Goal: Information Seeking & Learning: Learn about a topic

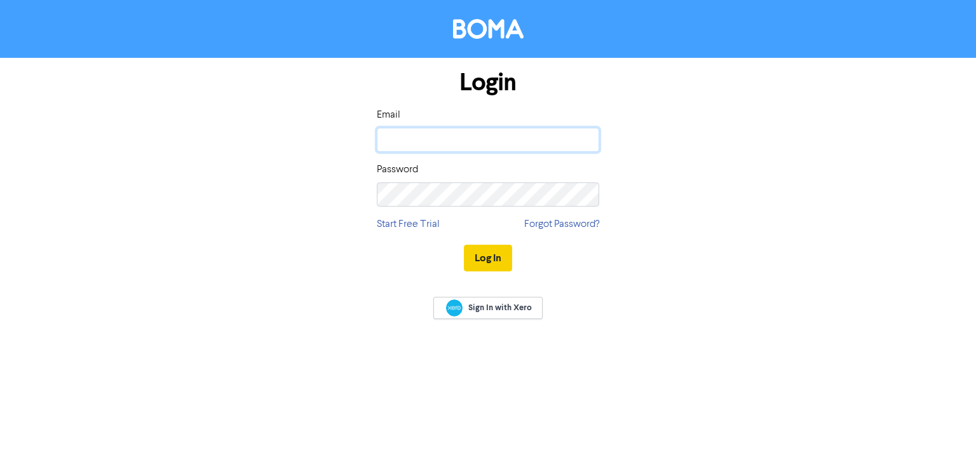
type input "[EMAIL_ADDRESS][DOMAIN_NAME]"
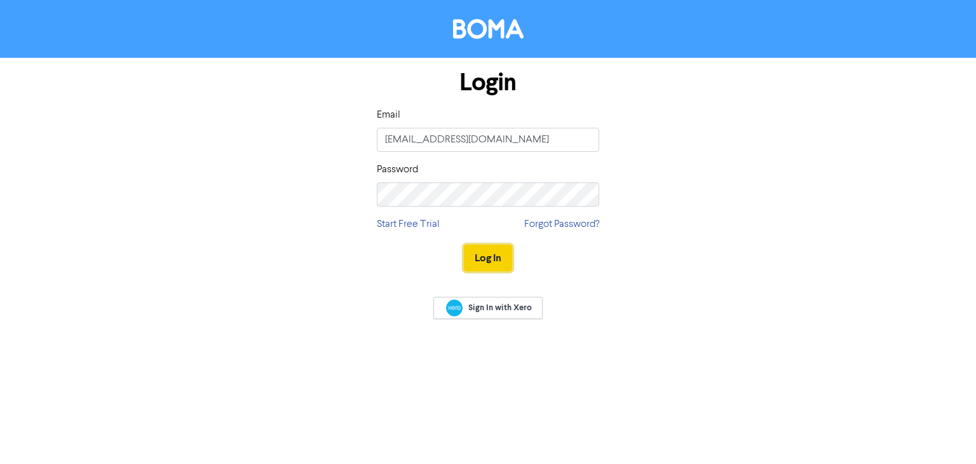
click at [495, 258] on button "Log In" at bounding box center [488, 258] width 48 height 27
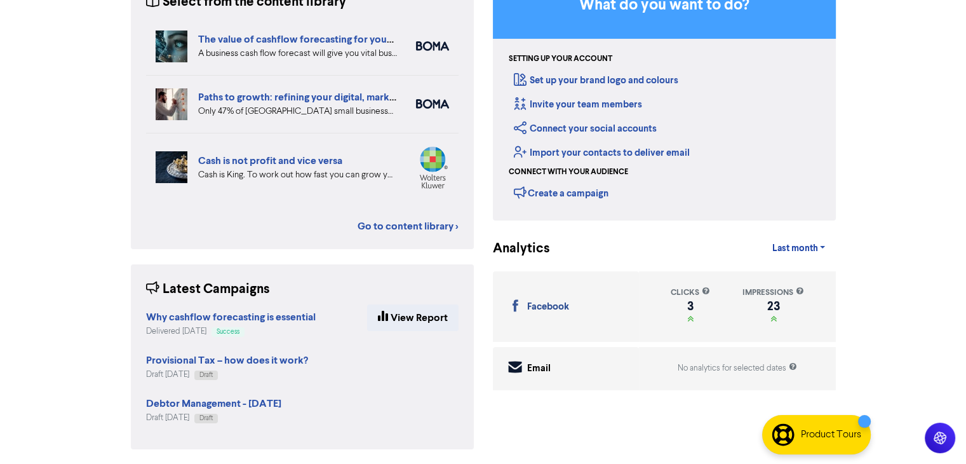
scroll to position [138, 0]
click at [387, 318] on link "View Report" at bounding box center [412, 317] width 91 height 27
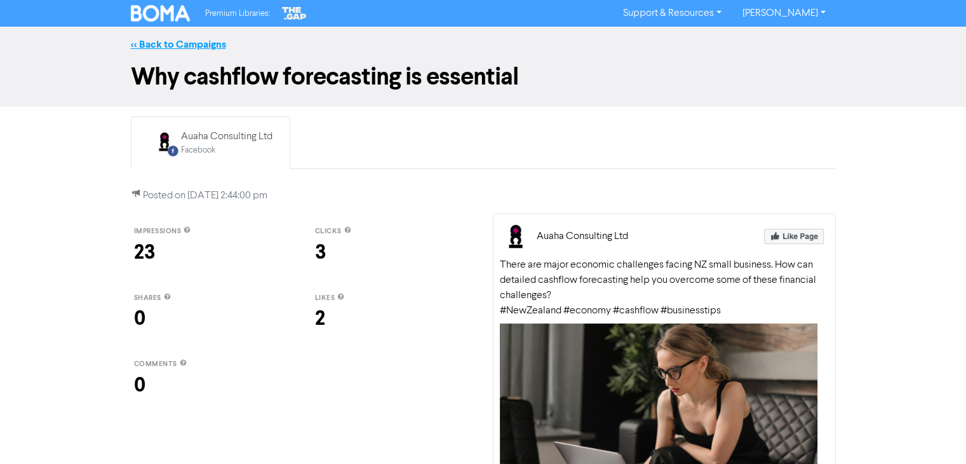
click at [168, 44] on link "<< Back to Campaigns" at bounding box center [178, 44] width 95 height 13
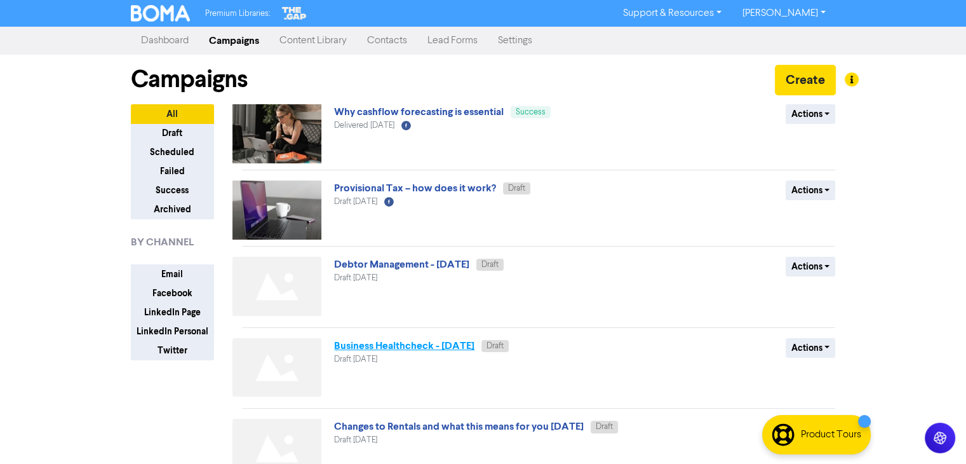
click at [464, 344] on link "Business Healthcheck - [DATE]" at bounding box center [404, 345] width 140 height 13
click at [321, 44] on link "Content Library" at bounding box center [313, 40] width 88 height 25
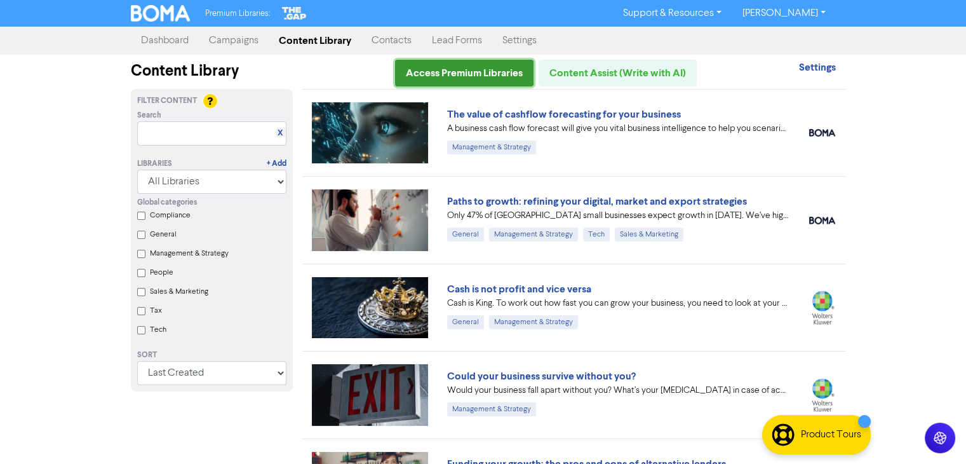
click at [461, 75] on link "Access Premium Libraries" at bounding box center [464, 73] width 138 height 27
click at [278, 184] on select "All Libraries BOMA Other Partners The Gap Xero" at bounding box center [211, 182] width 149 height 24
select select "The Gap"
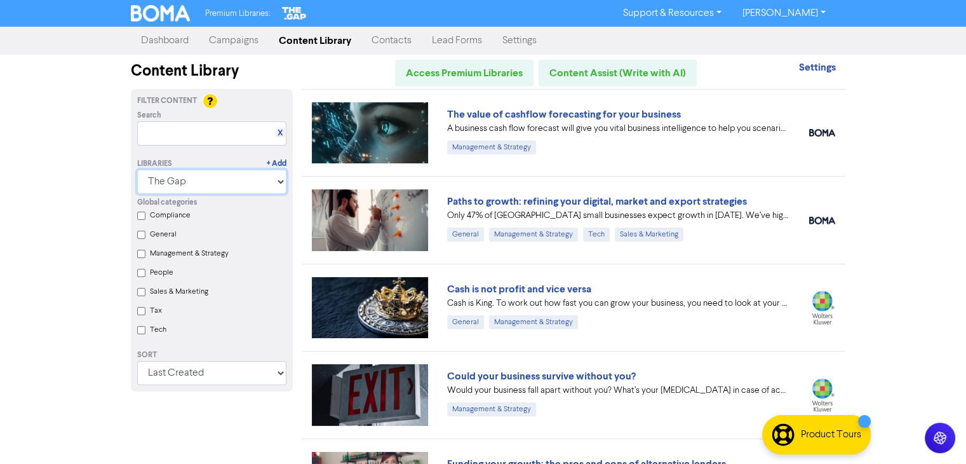
click at [142, 170] on select "All Libraries BOMA Other Partners The Gap Xero" at bounding box center [211, 182] width 149 height 24
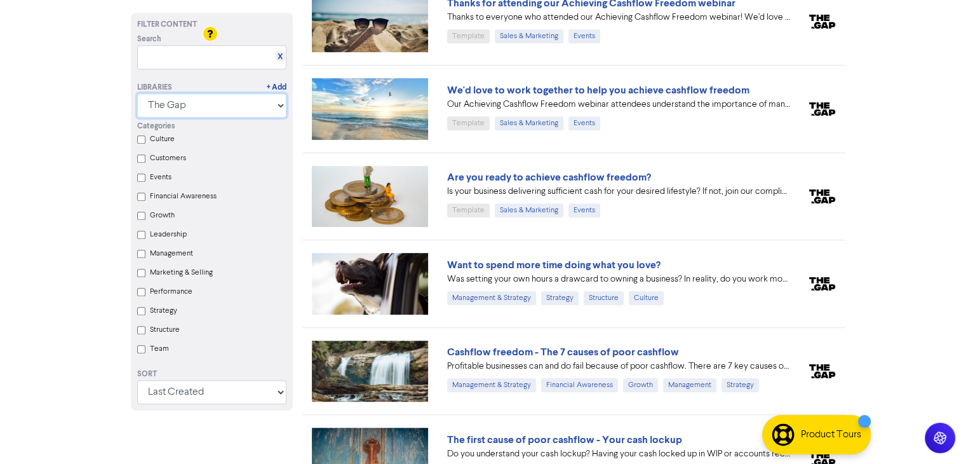
scroll to position [699, 0]
